Goal: Task Accomplishment & Management: Understand process/instructions

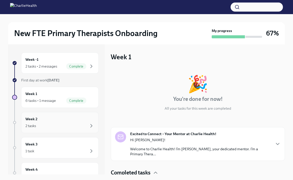
click at [60, 124] on div "2 tasks" at bounding box center [59, 126] width 69 height 6
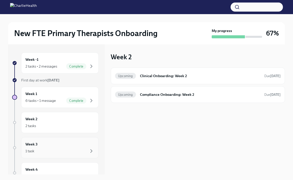
click at [61, 140] on div "Week 3 1 task" at bounding box center [60, 147] width 78 height 21
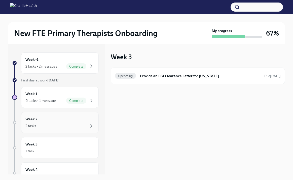
click at [55, 128] on div "2 tasks" at bounding box center [59, 126] width 69 height 6
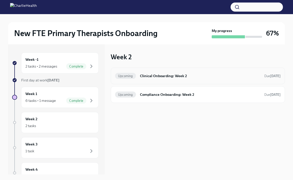
click at [167, 76] on h6 "Clinical Onboarding: Week 2" at bounding box center [200, 76] width 120 height 6
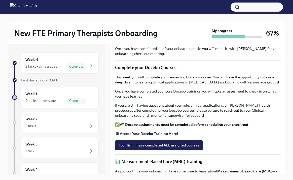
scroll to position [74, 0]
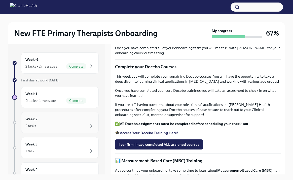
click at [60, 123] on div "2 tasks" at bounding box center [59, 126] width 69 height 6
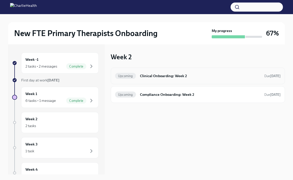
click at [163, 81] on div "Upcoming Clinical Onboarding: Week 2 Due [DATE]" at bounding box center [198, 75] width 174 height 17
click at [61, 152] on div "1 task" at bounding box center [59, 151] width 69 height 6
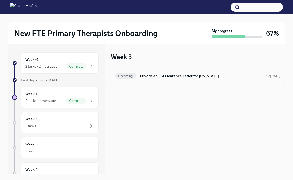
click at [159, 76] on h6 "Provide an FBI Clearance Letter for [US_STATE]" at bounding box center [200, 76] width 120 height 6
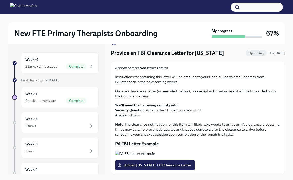
scroll to position [22, 0]
click at [50, 118] on div "Week 2 2 tasks" at bounding box center [59, 122] width 69 height 13
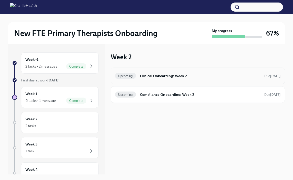
click at [152, 76] on h6 "Clinical Onboarding: Week 2" at bounding box center [200, 76] width 120 height 6
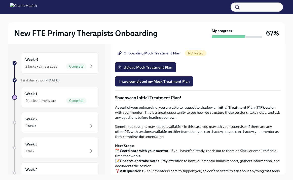
scroll to position [385, 0]
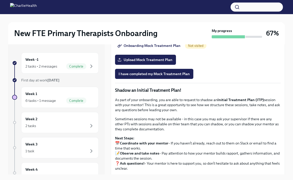
click at [148, 48] on span "Onboarding Mock Treatment Plan" at bounding box center [150, 45] width 62 height 5
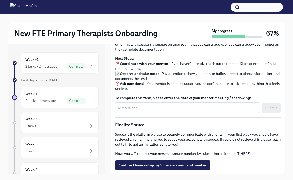
scroll to position [506, 0]
click at [157, 52] on p "Sometimes sessions may not be available - in this case you may ask your supervi…" at bounding box center [198, 44] width 166 height 15
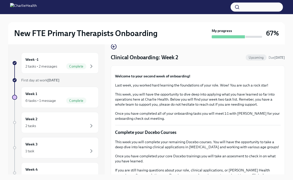
scroll to position [0, 0]
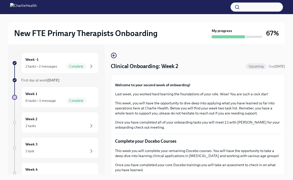
click at [112, 57] on icon "button" at bounding box center [114, 55] width 6 height 6
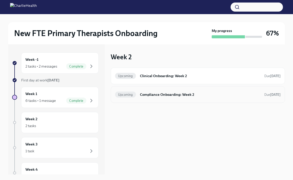
click at [150, 98] on div "Upcoming Compliance Onboarding: Week 2 Due [DATE]" at bounding box center [198, 94] width 166 height 8
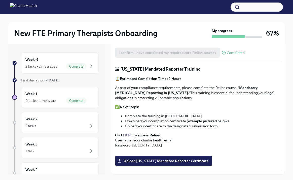
scroll to position [237, 0]
click at [159, 90] on strong ""Mandatory [MEDICAL_DATA] Reporting in [US_STATE]."" at bounding box center [186, 90] width 142 height 10
drag, startPoint x: 159, startPoint y: 91, endPoint x: 237, endPoint y: 91, distance: 78.8
click at [237, 91] on p "As part of your compliance requirements, please complete the Relias course: "Ma…" at bounding box center [198, 92] width 166 height 15
click at [128, 133] on link "HERE" at bounding box center [128, 135] width 10 height 5
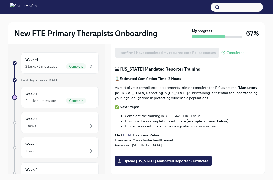
scroll to position [331, 0]
click at [168, 165] on label "Upload [US_STATE] Mandated Reporter Certificate" at bounding box center [163, 161] width 97 height 10
click at [0, 0] on input "Upload [US_STATE] Mandated Reporter Certificate" at bounding box center [0, 0] width 0 height 0
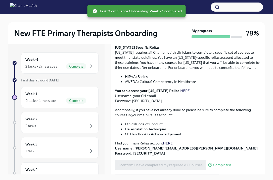
scroll to position [108, 0]
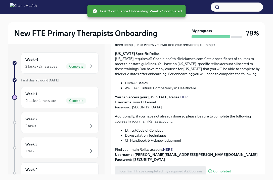
click at [132, 87] on li "AWFDA: Cultural Competency in Healthcare" at bounding box center [193, 87] width 136 height 5
copy li "AWFDA"
click at [183, 66] on p "[US_STATE] Specific Relias [US_STATE] requires all Charlie health clinicians to…" at bounding box center [188, 63] width 146 height 25
drag, startPoint x: 199, startPoint y: 87, endPoint x: 141, endPoint y: 87, distance: 58.1
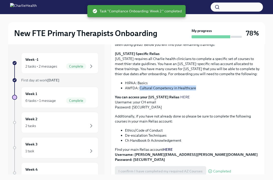
click at [140, 87] on li "AWFDA: Cultural Competency in Healthcare" at bounding box center [193, 87] width 136 height 5
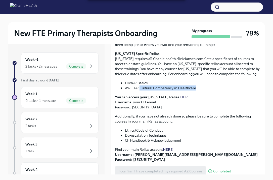
copy li "Cultural Competency in Healthcare"
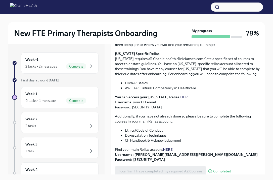
click at [162, 71] on p "[US_STATE] Specific Relias [US_STATE] requires all Charlie health clinicians to…" at bounding box center [188, 63] width 146 height 25
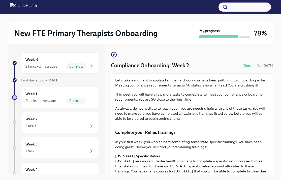
scroll to position [0, 0]
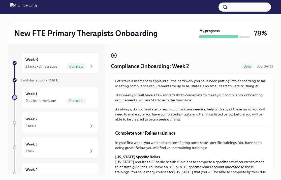
click at [113, 56] on icon "button" at bounding box center [113, 55] width 1 height 2
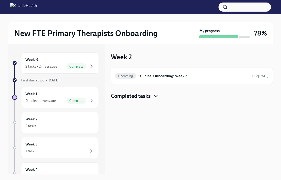
click at [157, 93] on icon "button" at bounding box center [155, 96] width 6 height 6
click at [143, 78] on h6 "Clinical Onboarding: Week 2" at bounding box center [194, 76] width 108 height 6
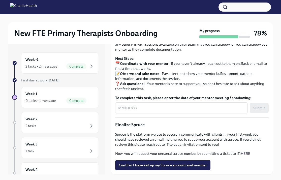
scroll to position [498, 0]
click at [145, 33] on p "As part of your onboarding, you are able to request to shadow an Initial Treatm…" at bounding box center [191, 25] width 153 height 15
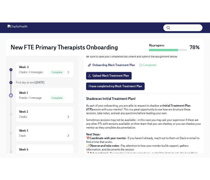
scroll to position [392, 0]
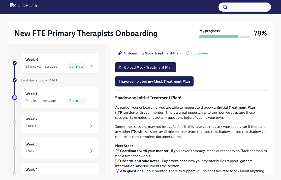
click at [140, 56] on span "Onboarding Mock Treatment Plan" at bounding box center [150, 53] width 62 height 5
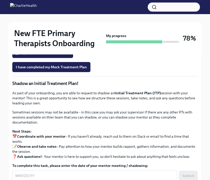
scroll to position [428, 0]
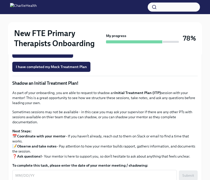
click at [57, 41] on span "Onboarding Mock Treatment Plan" at bounding box center [47, 38] width 62 height 5
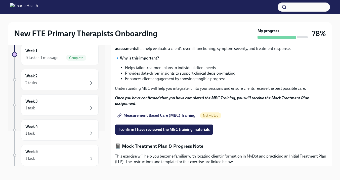
scroll to position [212, 0]
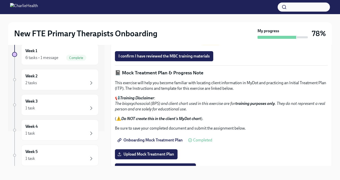
scroll to position [285, 0]
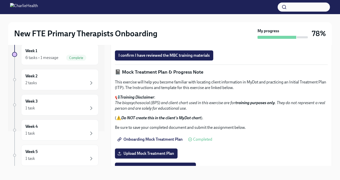
click at [140, 44] on span "Measurement Based Care (MBC) Training" at bounding box center [157, 41] width 77 height 5
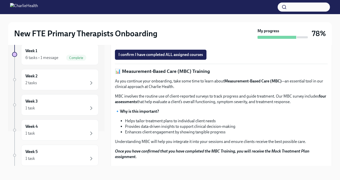
scroll to position [156, 0]
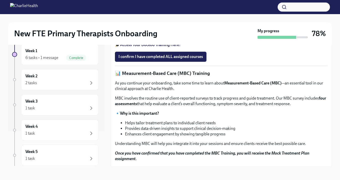
click at [165, 47] on strong "Access Your Docebo Training Here!" at bounding box center [150, 44] width 61 height 5
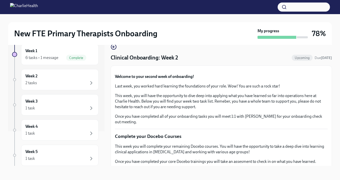
scroll to position [1, 0]
click at [112, 46] on icon "button" at bounding box center [114, 46] width 6 height 6
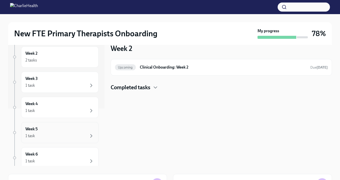
scroll to position [90, 0]
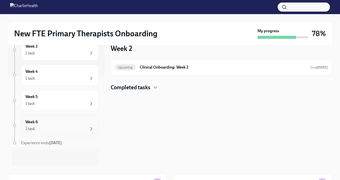
click at [44, 128] on div "1 task" at bounding box center [59, 129] width 69 height 6
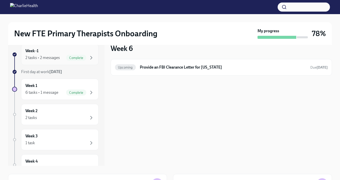
click at [50, 58] on div "2 tasks • 2 messages" at bounding box center [42, 58] width 34 height 6
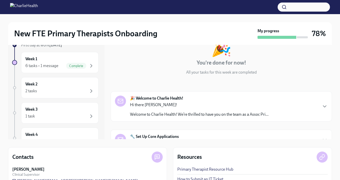
click at [182, 101] on strong "🎉 Welcome to Charlie Health!" at bounding box center [156, 98] width 53 height 6
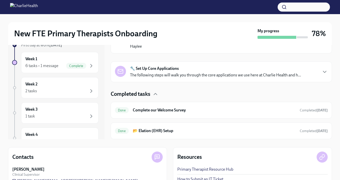
scroll to position [344, 0]
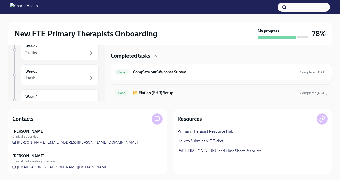
click at [178, 89] on div "Done 📂 Elation (EHR) Setup Completed [DATE]" at bounding box center [221, 93] width 213 height 8
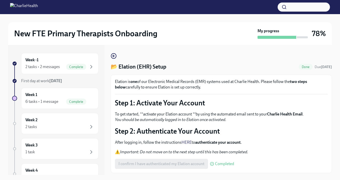
click at [116, 53] on icon "button" at bounding box center [114, 56] width 6 height 6
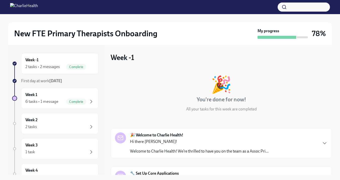
click at [186, 141] on p "Hi there [PERSON_NAME]!" at bounding box center [199, 142] width 139 height 6
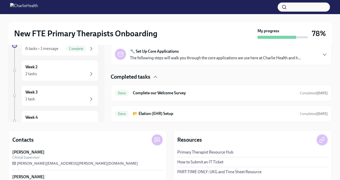
scroll to position [63, 0]
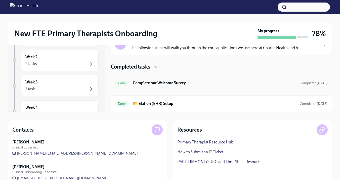
click at [165, 86] on div "Done Complete our Welcome Survey Completed [DATE]" at bounding box center [221, 83] width 213 height 8
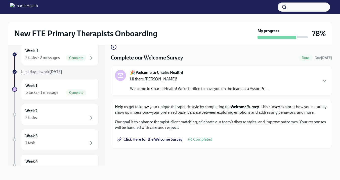
scroll to position [9, 0]
click at [153, 139] on span "Click Here for the Welcome Survey" at bounding box center [151, 139] width 64 height 5
click at [144, 124] on p "Our goal is to enhance therapist-client matching, celebrate our team’s diverse …" at bounding box center [221, 124] width 213 height 11
